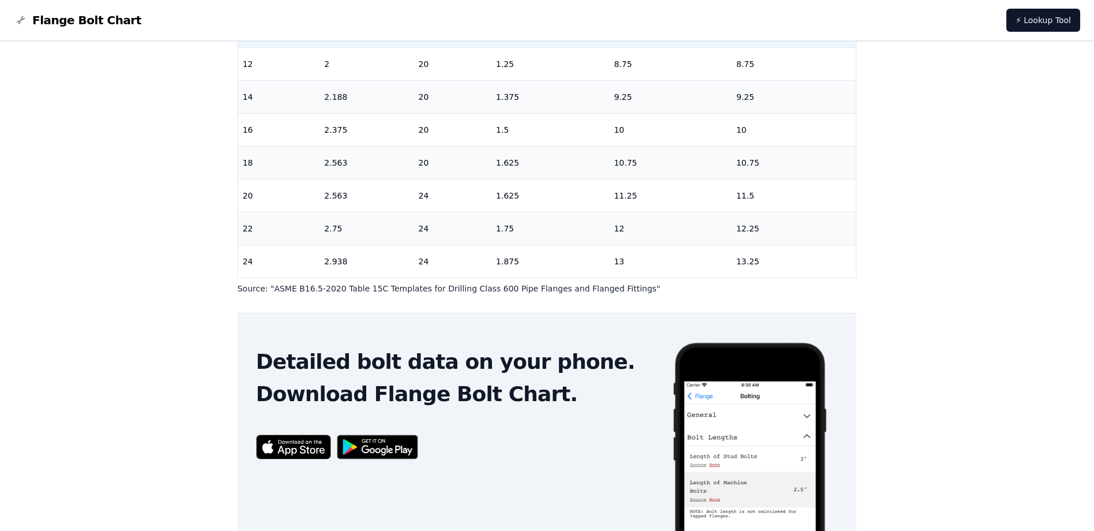
scroll to position [421, 0]
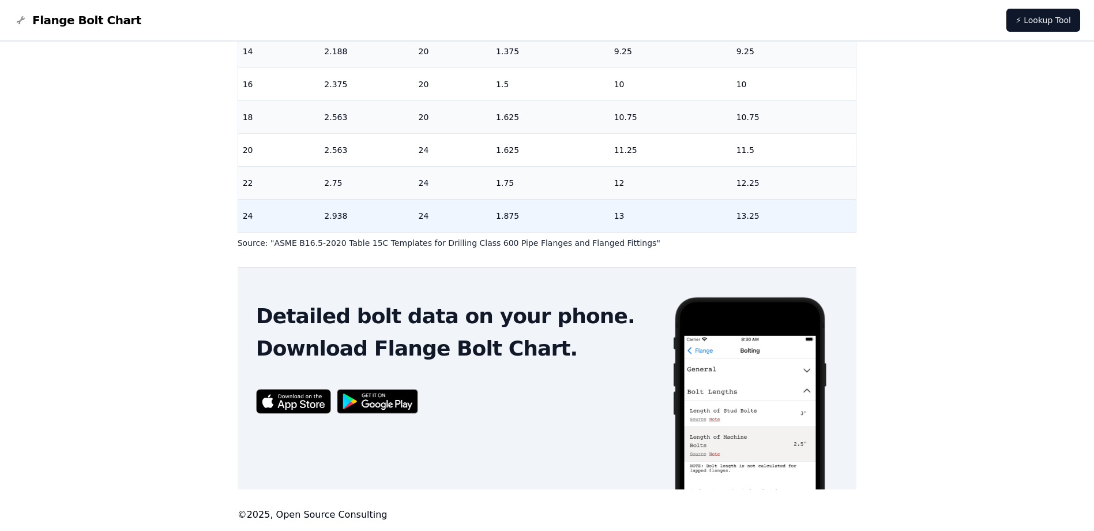
click at [619, 199] on td "13" at bounding box center [671, 215] width 122 height 33
click at [612, 199] on td "13" at bounding box center [671, 215] width 122 height 33
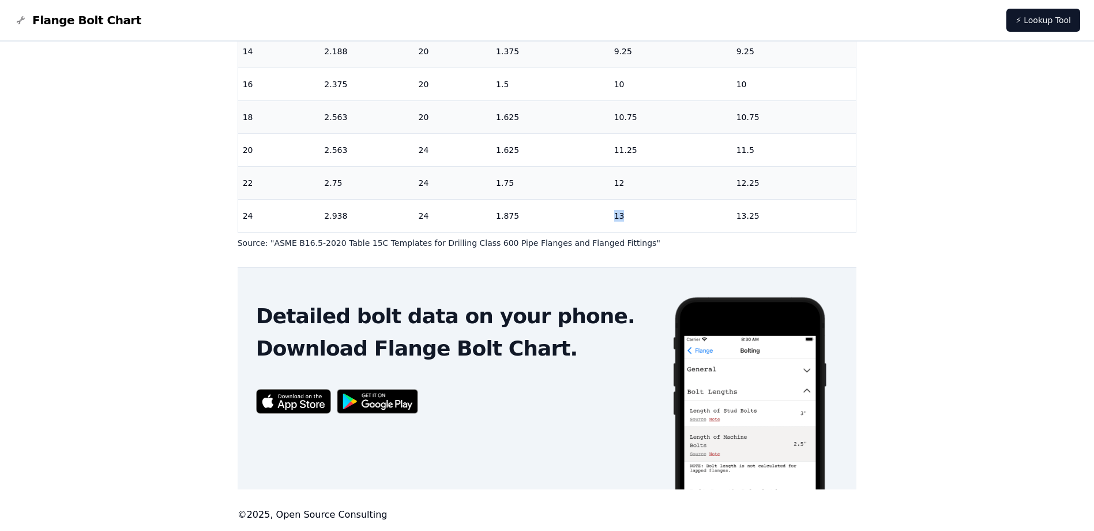
scroll to position [171, 0]
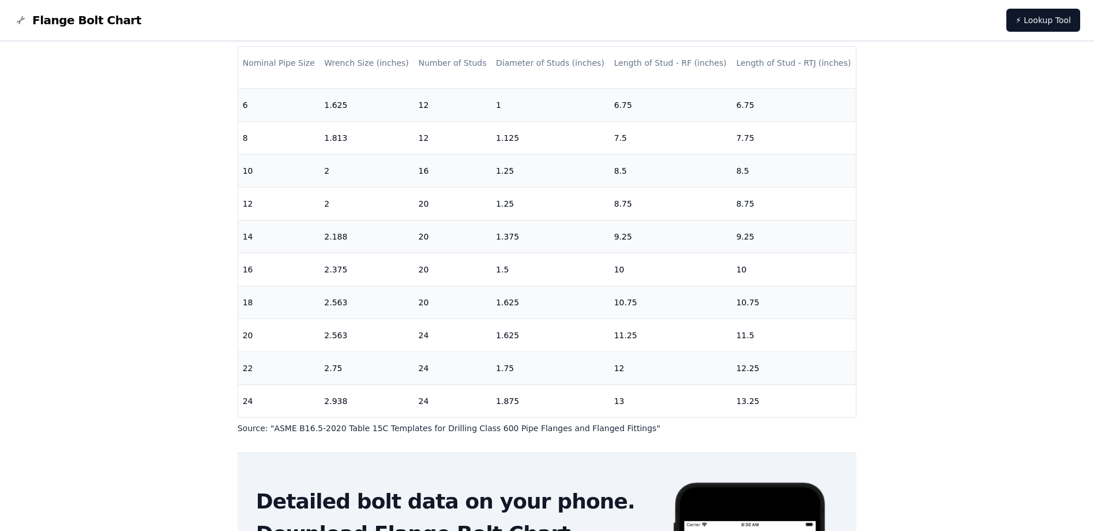
click at [164, 187] on div "# 600 Flange Bolt Chart Warning: For reference only Bolt lengths are sourced fr…" at bounding box center [547, 293] width 1094 height 845
click at [118, 236] on div "# 600 Flange Bolt Chart Warning: For reference only Bolt lengths are sourced fr…" at bounding box center [547, 293] width 1094 height 845
click at [145, 217] on div "# 600 Flange Bolt Chart Warning: For reference only Bolt lengths are sourced fr…" at bounding box center [547, 293] width 1094 height 845
click at [122, 271] on div "# 600 Flange Bolt Chart Warning: For reference only Bolt lengths are sourced fr…" at bounding box center [547, 293] width 1094 height 845
click at [138, 263] on div "# 600 Flange Bolt Chart Warning: For reference only Bolt lengths are sourced fr…" at bounding box center [547, 293] width 1094 height 845
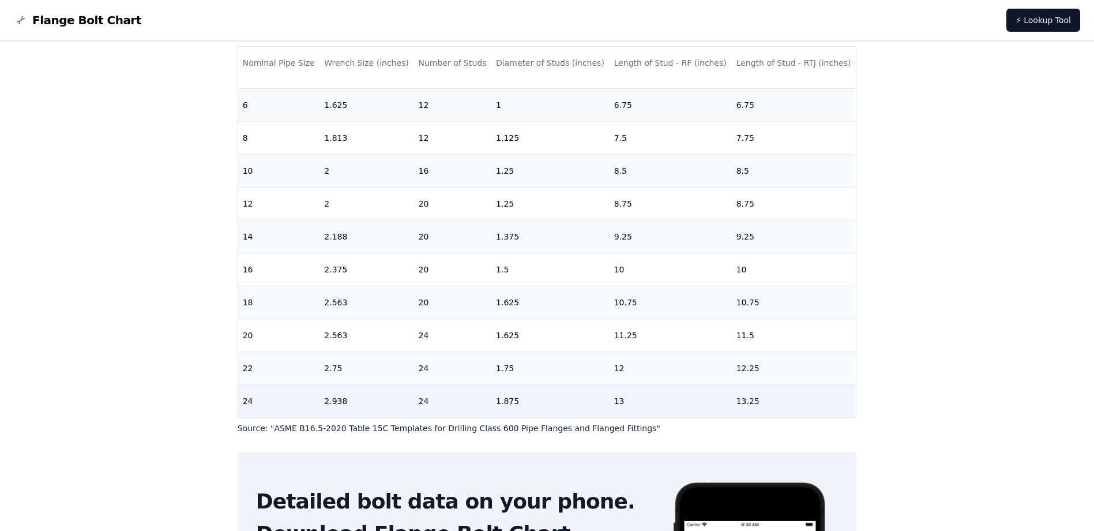
scroll to position [421, 0]
